Goal: Complete application form

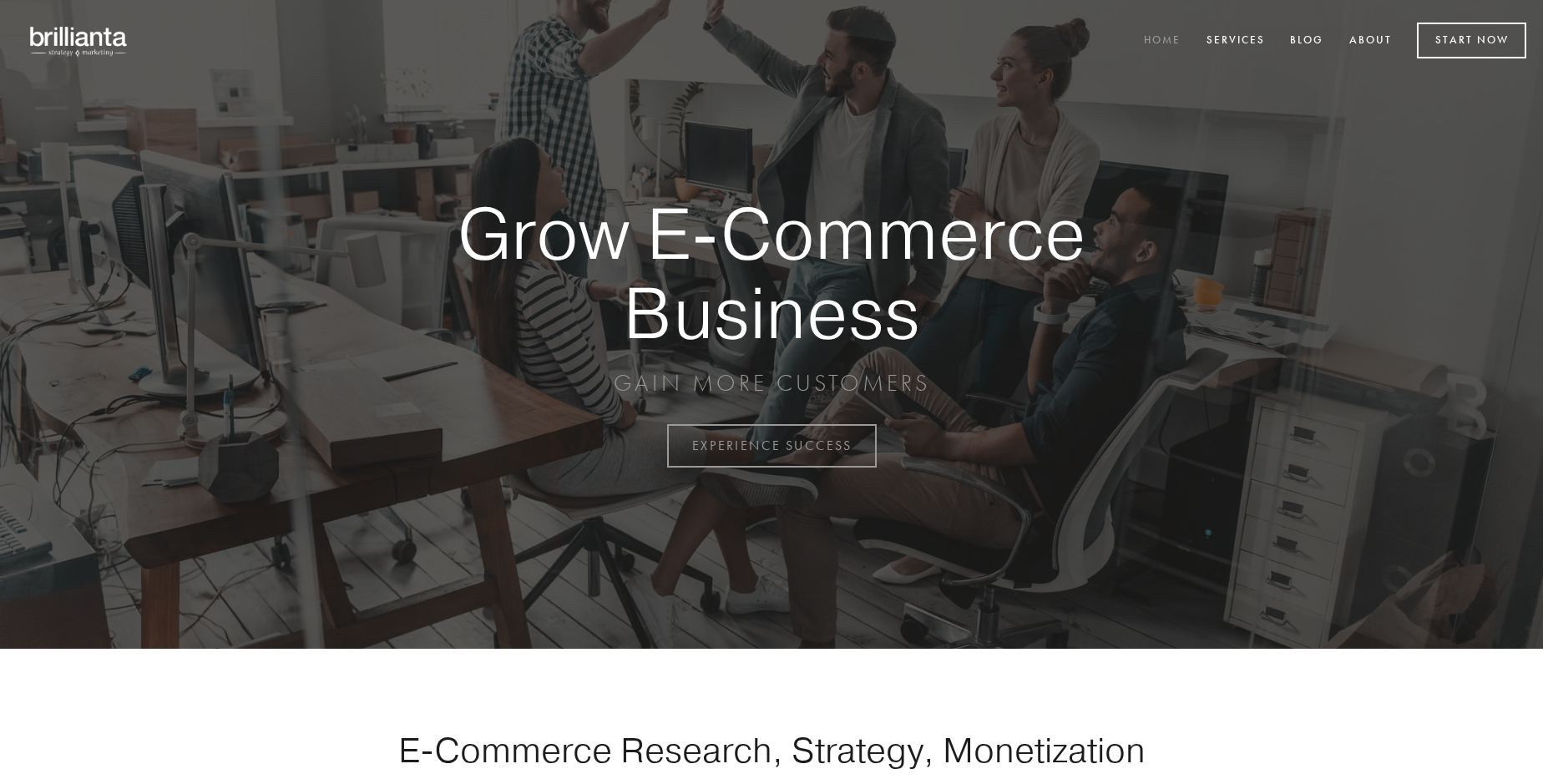
scroll to position [4375, 0]
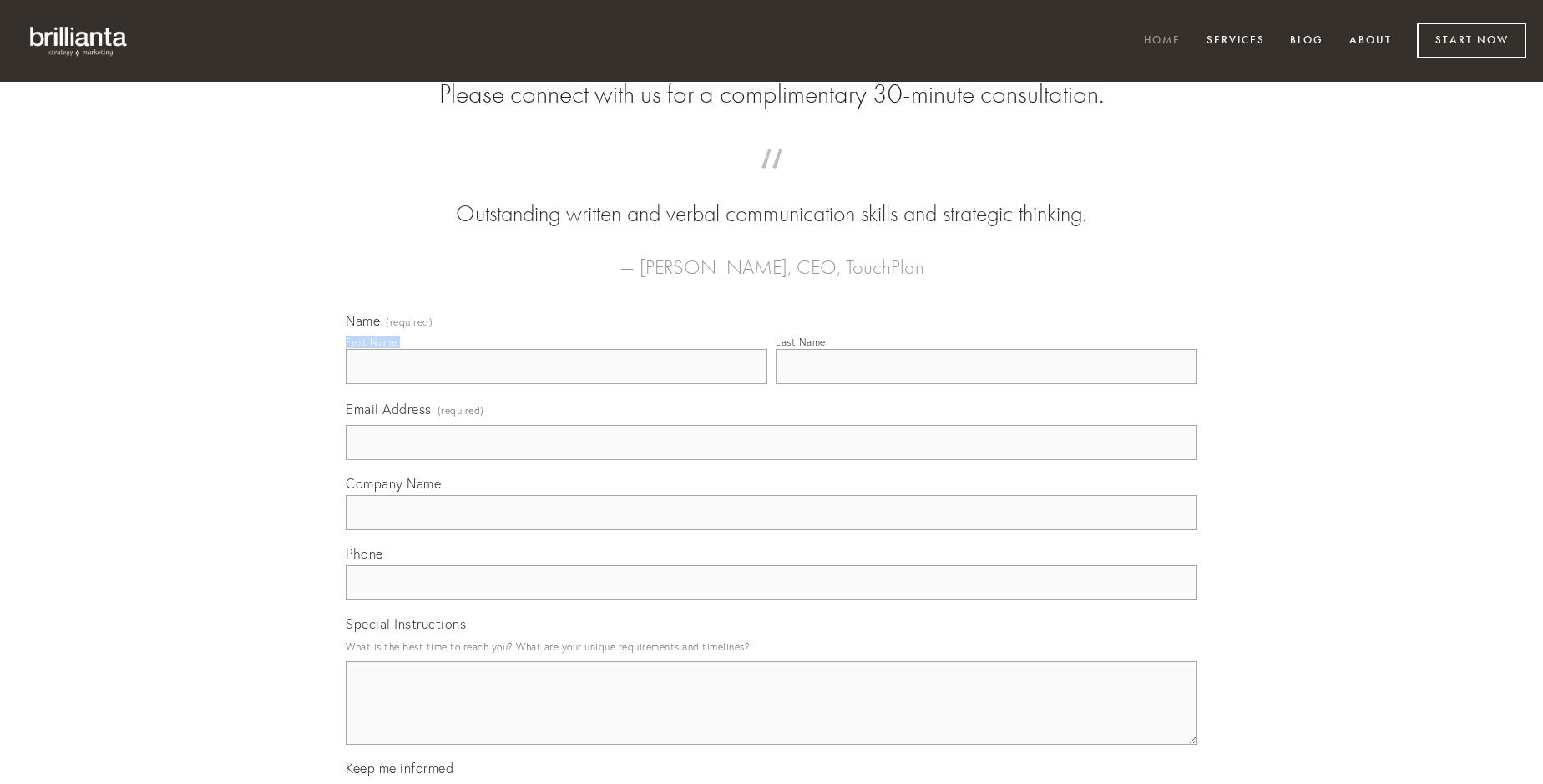
type input "[PERSON_NAME]"
click at [986, 384] on input "Last Name" at bounding box center [986, 367] width 421 height 35
type input "[PERSON_NAME]"
click at [772, 460] on input "Email Address (required)" at bounding box center [772, 442] width 852 height 35
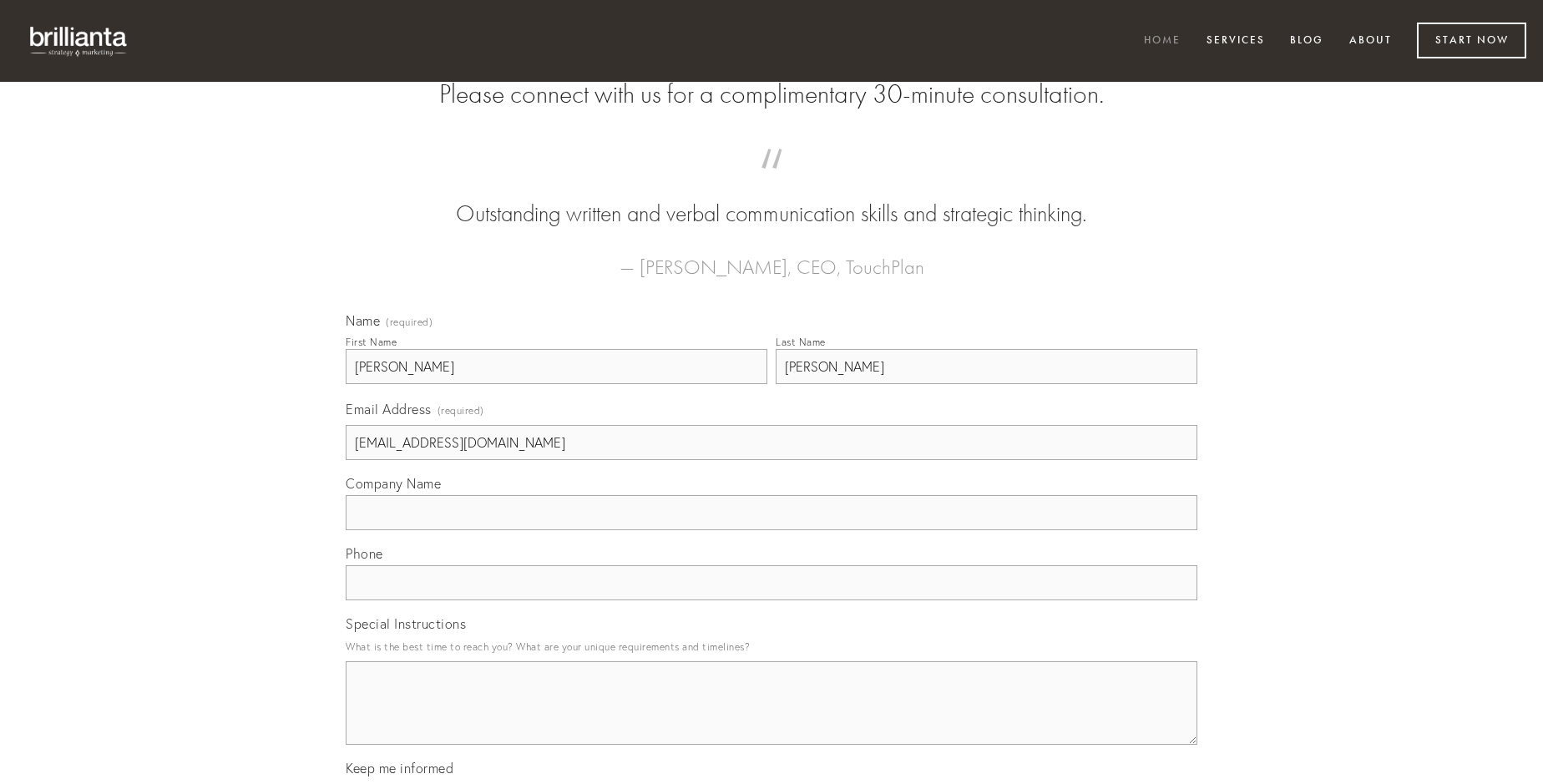
type input "[EMAIL_ADDRESS][DOMAIN_NAME]"
click at [772, 530] on input "Company Name" at bounding box center [772, 513] width 852 height 35
type input "suffragium"
click at [772, 600] on input "text" at bounding box center [772, 582] width 852 height 35
click at [772, 717] on textarea "Special Instructions" at bounding box center [772, 703] width 852 height 83
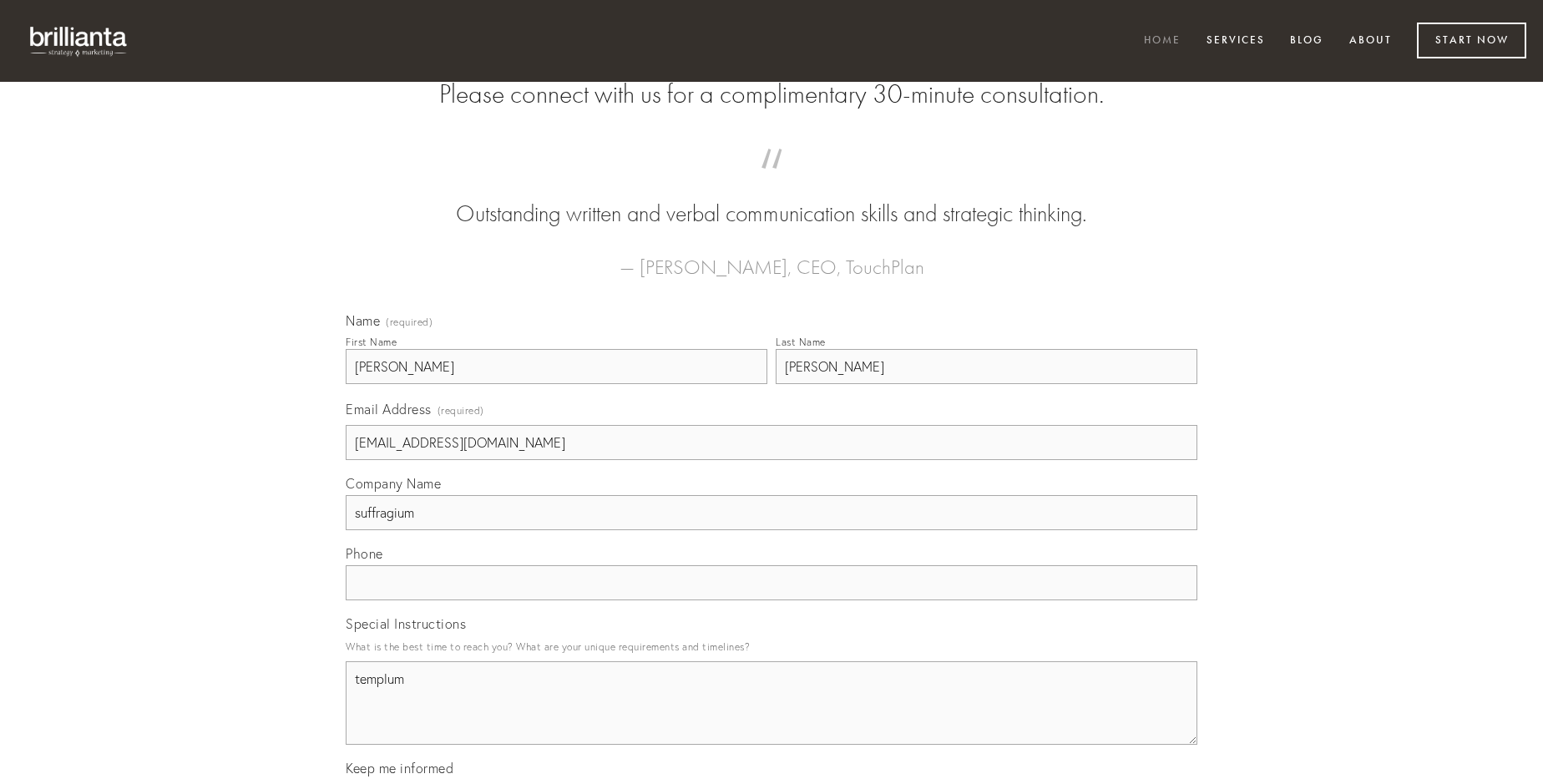
type textarea "templum"
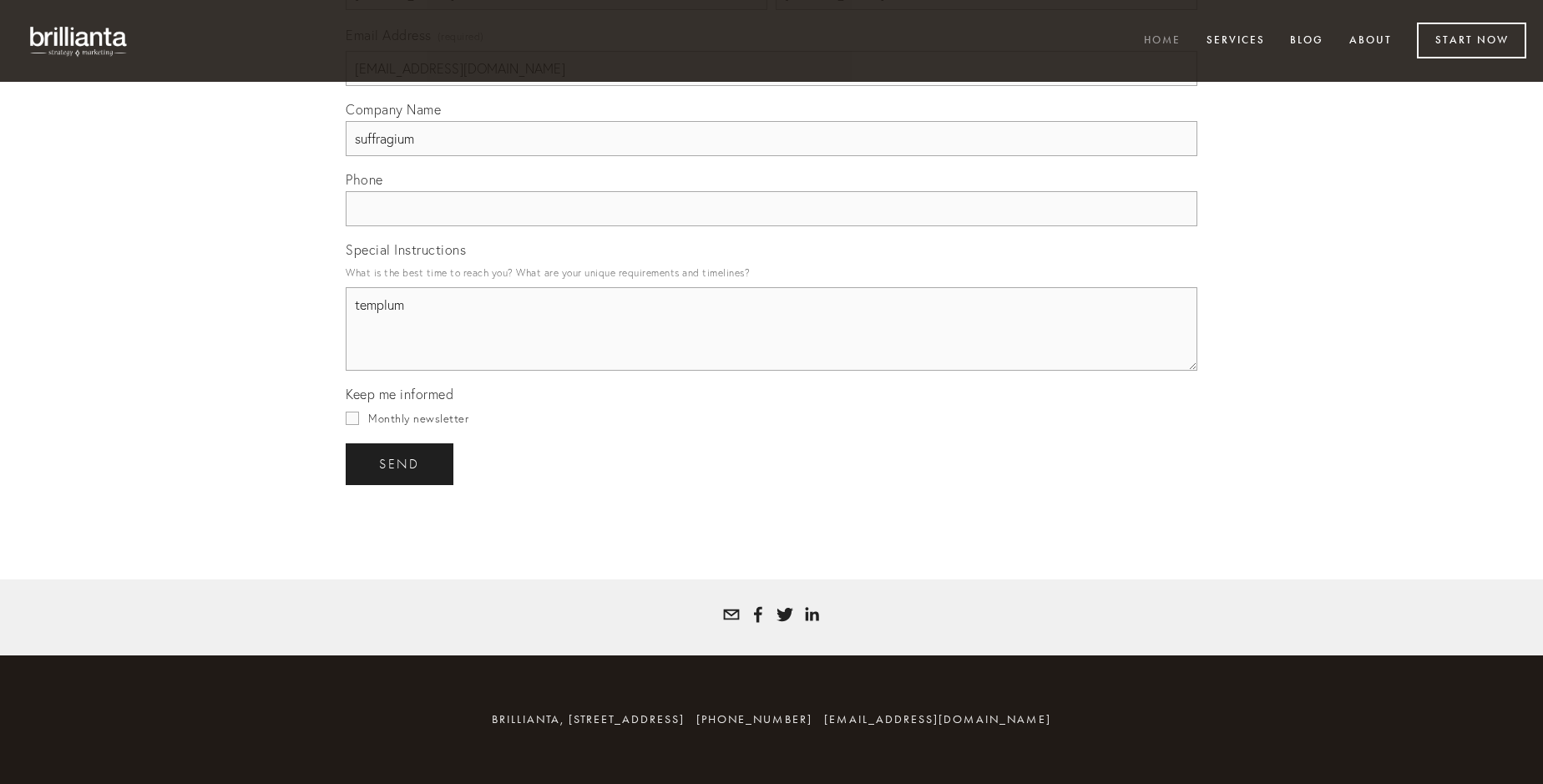
click at [401, 463] on span "send" at bounding box center [399, 464] width 41 height 15
